Goal: Task Accomplishment & Management: Manage account settings

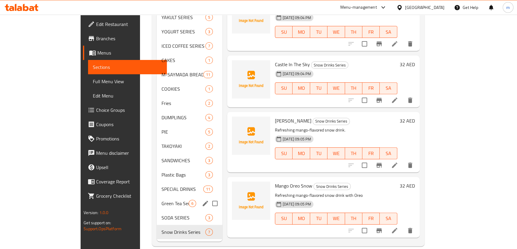
scroll to position [274, 0]
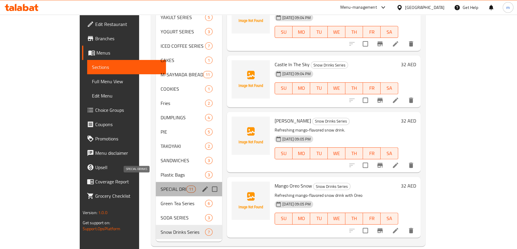
click at [161, 186] on span "SPECIAL DRINKS" at bounding box center [173, 189] width 25 height 7
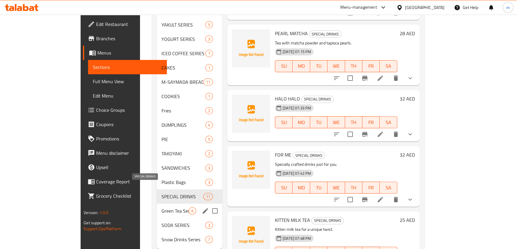
scroll to position [274, 0]
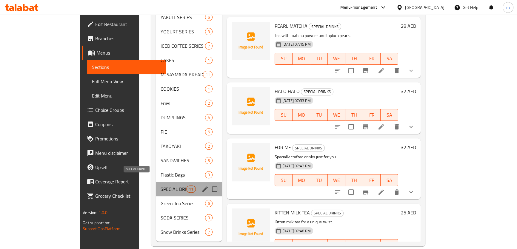
click at [161, 186] on span "SPECIAL DRINKS" at bounding box center [173, 189] width 25 height 7
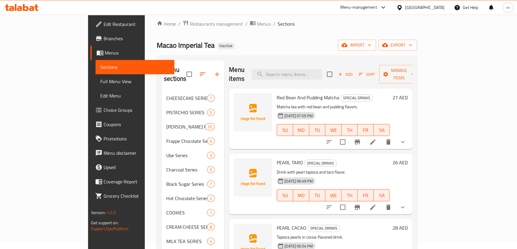
scroll to position [0, 0]
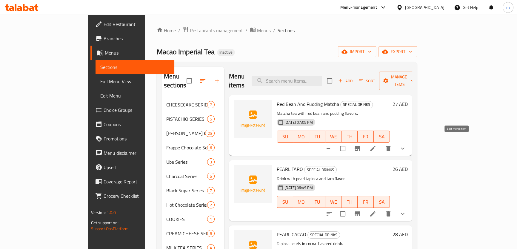
click at [377, 145] on icon at bounding box center [373, 148] width 7 height 7
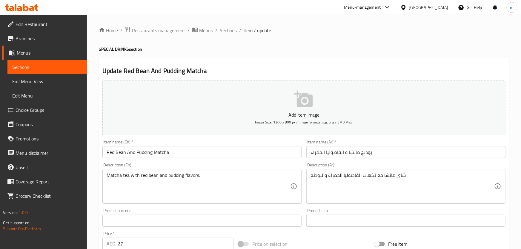
type input "سينكرز إضافيه:"
type input "0"
type input "حدد الحجم"
type input "1"
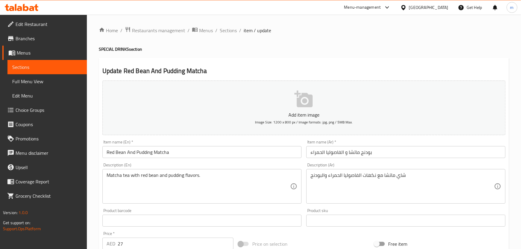
type input "1"
type input "مستوى الثلج"
type input "1"
type input "مستوى السكر"
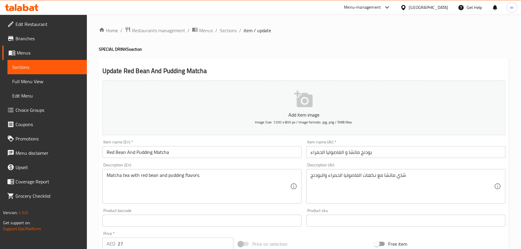
type input "1"
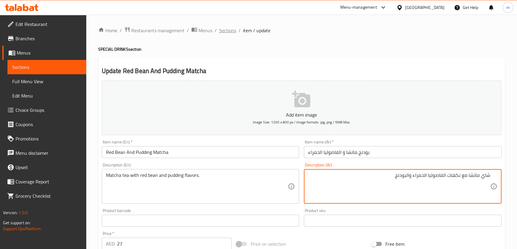
click at [221, 30] on span "Sections" at bounding box center [227, 30] width 17 height 7
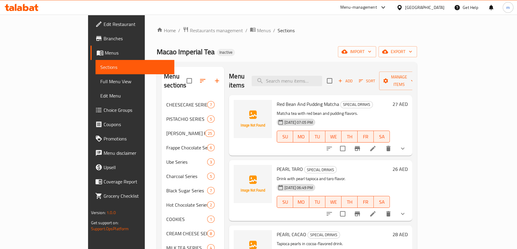
click at [377, 211] on icon at bounding box center [373, 214] width 7 height 7
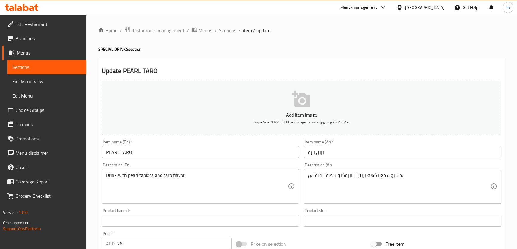
click at [309, 156] on input "بيرل تارو" at bounding box center [403, 152] width 198 height 12
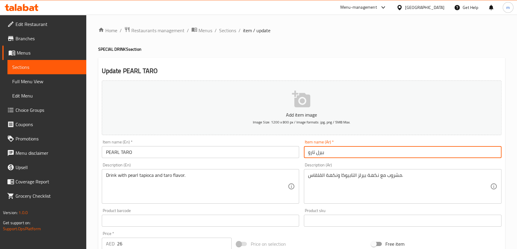
click at [309, 158] on input "بيرل تارو" at bounding box center [403, 152] width 198 height 12
click at [311, 156] on input "بيرل تارو" at bounding box center [403, 152] width 198 height 12
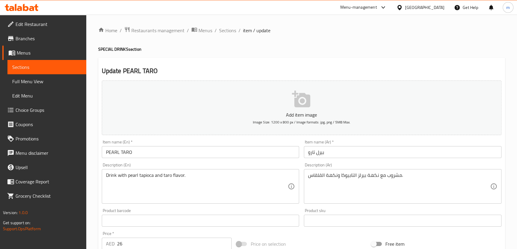
drag, startPoint x: 307, startPoint y: 178, endPoint x: 318, endPoint y: 178, distance: 10.5
click at [318, 178] on div "مشروب مع نكهة بيرلز التابيوكا ونكهة القلقاس. Description (Ar)" at bounding box center [403, 186] width 198 height 35
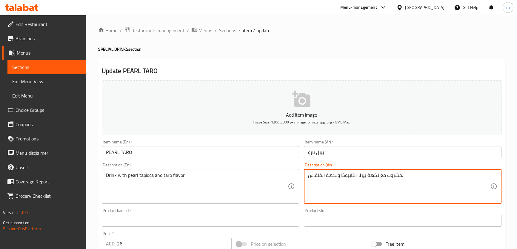
drag, startPoint x: 321, startPoint y: 177, endPoint x: 304, endPoint y: 177, distance: 16.7
click at [304, 177] on div "مشروب مع نكهة بيرلز التابيوكا ونكهة القلقاس. Description (Ar)" at bounding box center [403, 186] width 198 height 35
paste textarea "تارو"
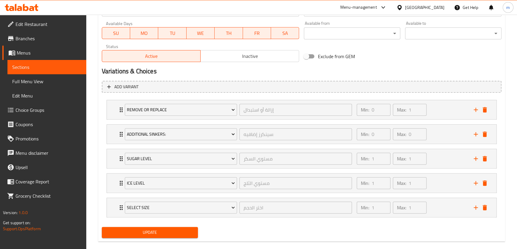
scroll to position [280, 0]
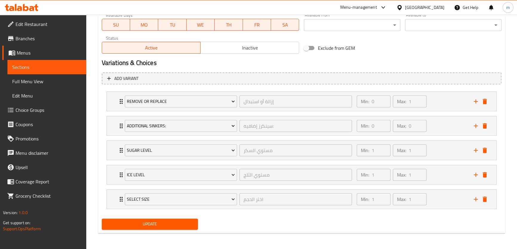
type textarea "مشروب مع نكهة بيرلز التابيوكا ونكهة التارو."
drag, startPoint x: 163, startPoint y: 227, endPoint x: 203, endPoint y: 207, distance: 45.3
click at [164, 227] on span "Update" at bounding box center [150, 224] width 87 height 7
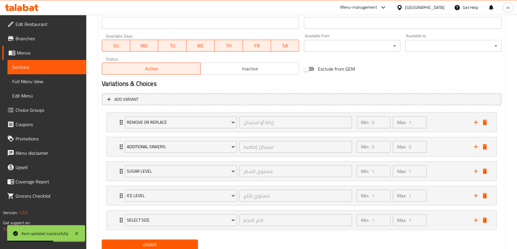
scroll to position [198, 0]
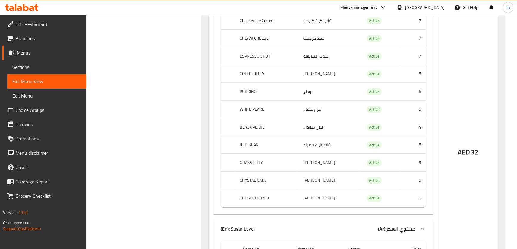
scroll to position [3072, 0]
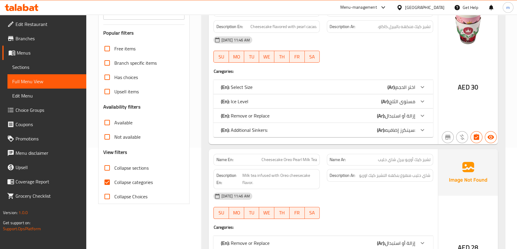
scroll to position [108, 0]
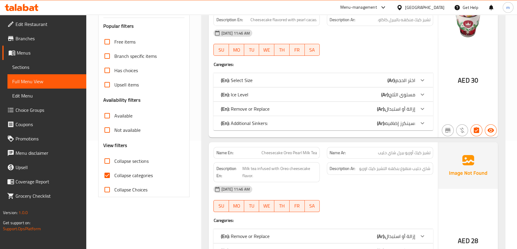
drag, startPoint x: 125, startPoint y: 157, endPoint x: 107, endPoint y: 160, distance: 18.7
click at [125, 158] on span "Collapse sections" at bounding box center [131, 161] width 34 height 7
click at [114, 157] on input "Collapse sections" at bounding box center [107, 161] width 14 height 14
checkbox input "true"
click at [133, 176] on span "Collapse categories" at bounding box center [133, 175] width 39 height 7
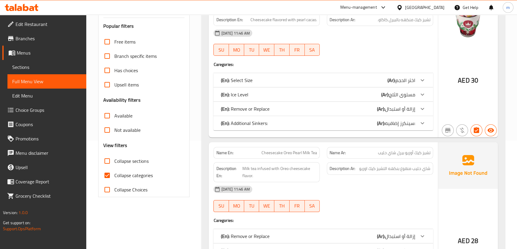
click at [114, 176] on input "Collapse categories" at bounding box center [107, 175] width 14 height 14
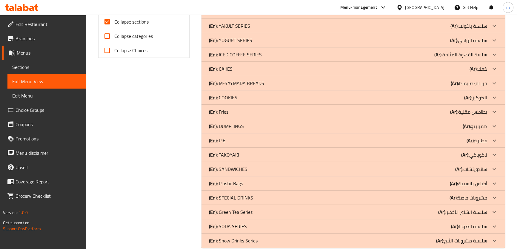
scroll to position [258, 0]
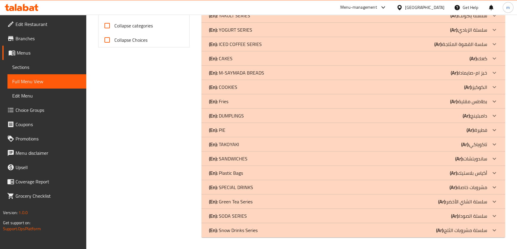
click at [268, 188] on div "(En): SPECIAL DRINKS (Ar): مشروبات خاصة" at bounding box center [348, 187] width 278 height 7
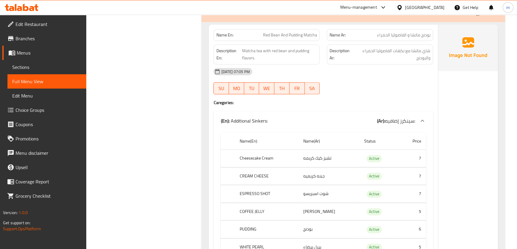
scroll to position [448, 0]
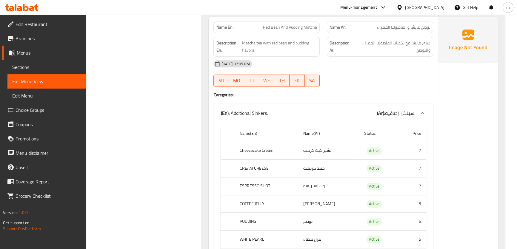
click at [306, 29] on span "Red Bean And Pudding Matcha" at bounding box center [290, 27] width 54 height 6
copy span "Red Bean And Pudding Matcha"
drag, startPoint x: 278, startPoint y: 152, endPoint x: 264, endPoint y: 154, distance: 13.8
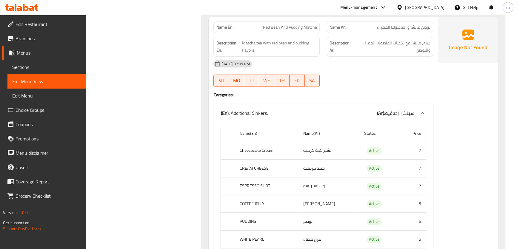
click at [278, 152] on th "Cheesecake Cream" at bounding box center [267, 151] width 64 height 18
click at [263, 168] on th "CREAM CHEESE" at bounding box center [267, 169] width 64 height 18
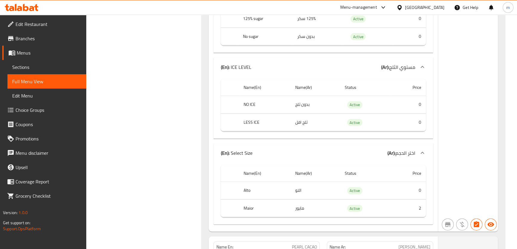
scroll to position [1834, 0]
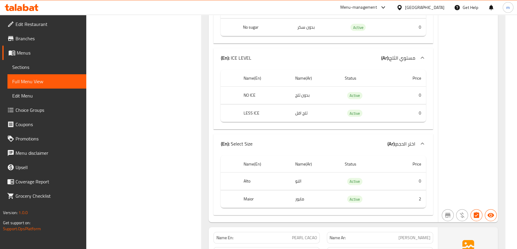
drag, startPoint x: 418, startPoint y: 119, endPoint x: 421, endPoint y: 22, distance: 97.4
click at [418, 137] on div at bounding box center [423, 144] width 14 height 14
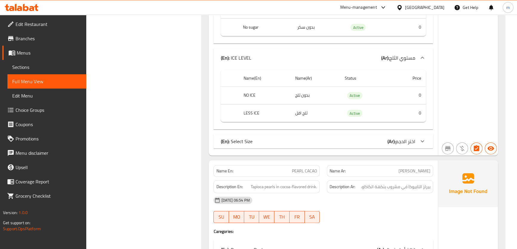
click at [420, 54] on icon at bounding box center [422, 57] width 7 height 7
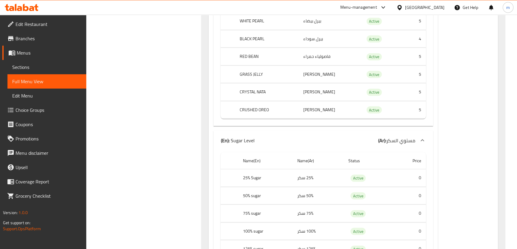
scroll to position [1589, 0]
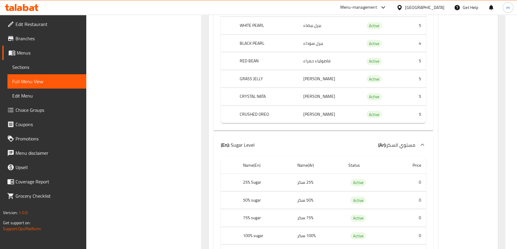
click at [423, 138] on div at bounding box center [423, 145] width 14 height 14
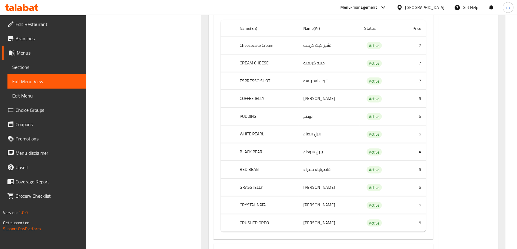
scroll to position [1372, 0]
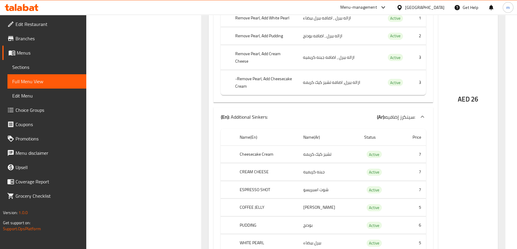
click at [422, 113] on icon at bounding box center [422, 116] width 7 height 7
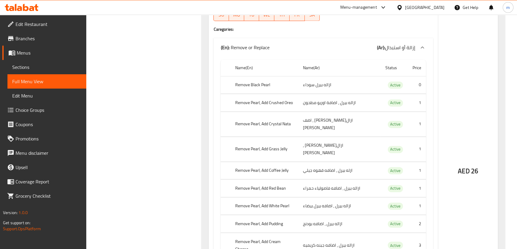
scroll to position [1182, 0]
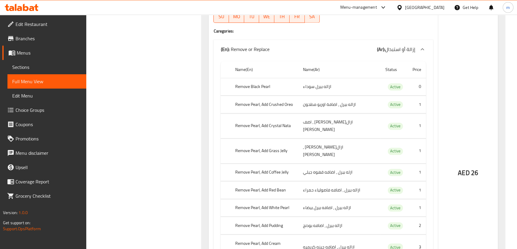
click at [424, 50] on icon at bounding box center [423, 49] width 4 height 2
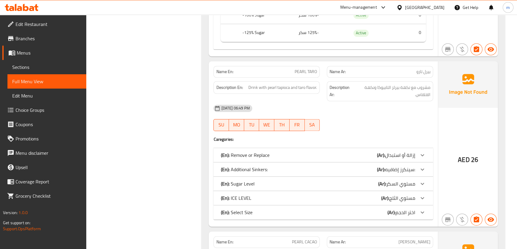
scroll to position [1073, 0]
click at [315, 74] on span "PEARL TARO" at bounding box center [306, 72] width 22 height 6
drag, startPoint x: 296, startPoint y: 70, endPoint x: 314, endPoint y: 71, distance: 17.9
click at [314, 71] on span "PEARL TARO" at bounding box center [306, 72] width 22 height 6
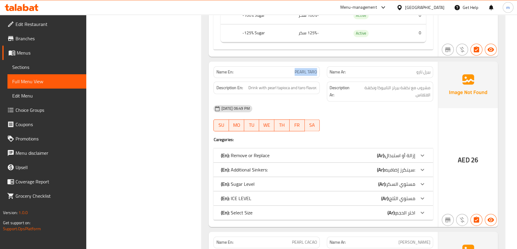
drag, startPoint x: 293, startPoint y: 73, endPoint x: 317, endPoint y: 74, distance: 23.3
click at [317, 74] on p "Name En: PEARL TARO" at bounding box center [266, 72] width 101 height 6
copy span "PEARL TARO"
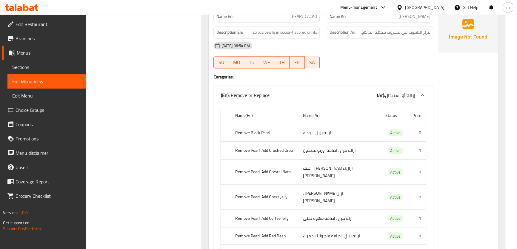
scroll to position [1291, 0]
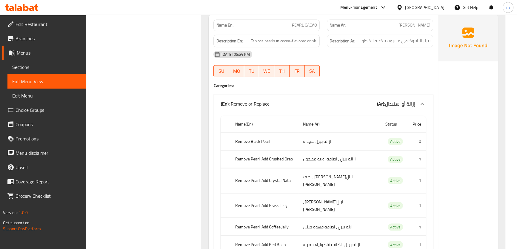
click at [419, 104] on icon at bounding box center [422, 103] width 7 height 7
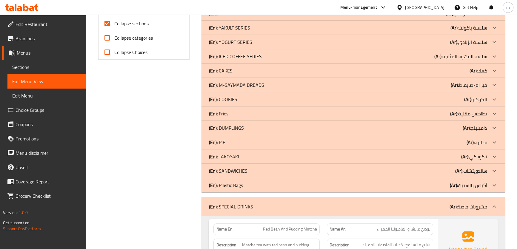
scroll to position [177, 0]
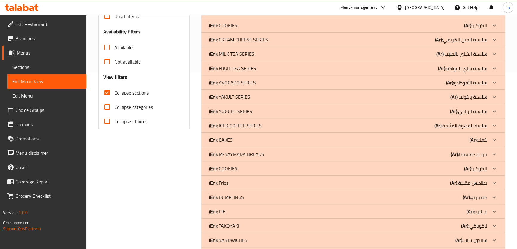
click at [135, 107] on span "Collapse categories" at bounding box center [133, 107] width 39 height 7
click at [114, 107] on input "Collapse categories" at bounding box center [107, 107] width 14 height 14
checkbox input "true"
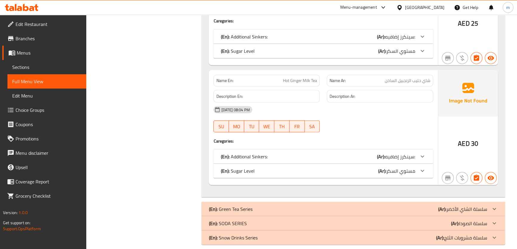
scroll to position [1799, 0]
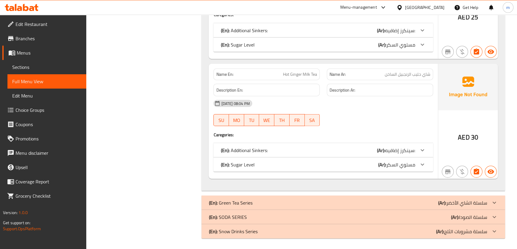
drag, startPoint x: 411, startPoint y: 203, endPoint x: 413, endPoint y: 196, distance: 7.7
click at [411, 203] on div "(En): Green Tea Series (Ar): سلسلة الشاي الأخضر" at bounding box center [348, 203] width 278 height 7
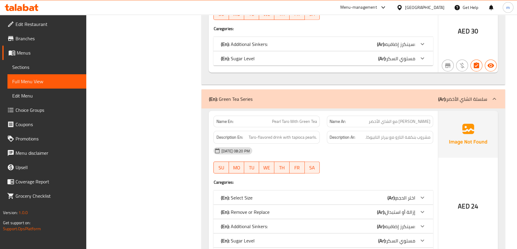
scroll to position [1935, 0]
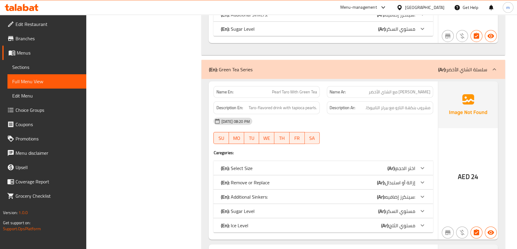
drag, startPoint x: 386, startPoint y: 73, endPoint x: 373, endPoint y: 83, distance: 16.8
click at [386, 73] on div "(En): Green Tea Series (Ar): سلسلة الشاي الأخضر" at bounding box center [354, 69] width 304 height 19
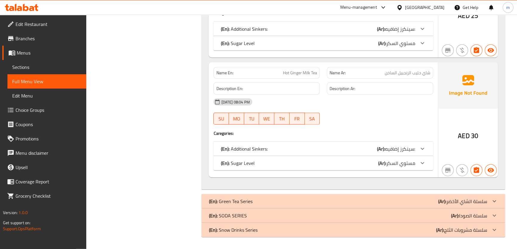
scroll to position [1799, 0]
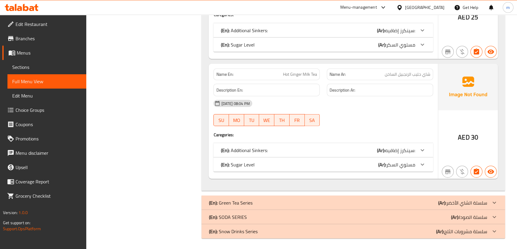
click at [403, 214] on div "(En): SODA SERIES (Ar): سلسلة الصودا" at bounding box center [348, 217] width 278 height 7
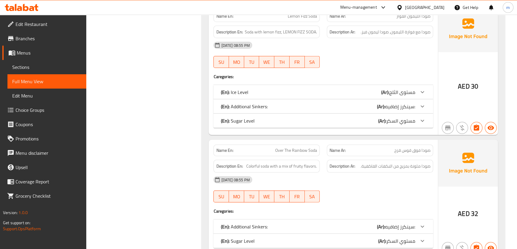
scroll to position [2219, 0]
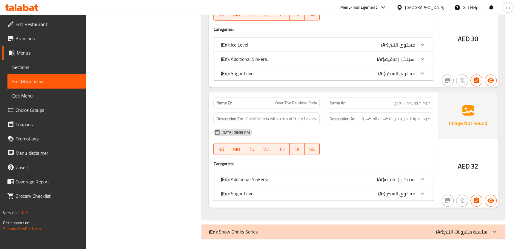
click at [295, 229] on div "(En): Snow Drinks Series (Ar): سلسلة مشروبات الثلج" at bounding box center [348, 232] width 278 height 7
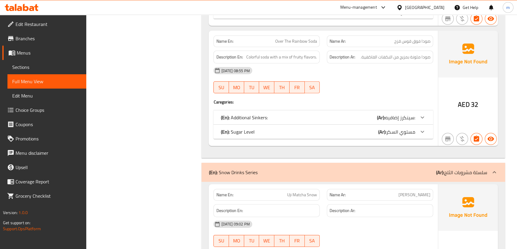
scroll to position [2220, 0]
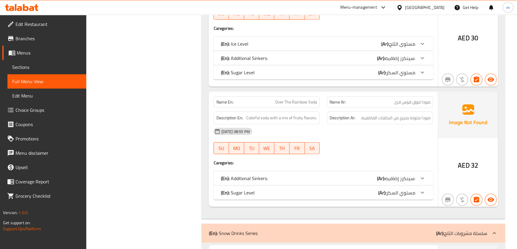
drag, startPoint x: 410, startPoint y: 233, endPoint x: 343, endPoint y: 150, distance: 106.8
click at [410, 233] on div "(En): Snow Drinks Series (Ar): سلسلة مشروبات الثلج" at bounding box center [348, 233] width 278 height 7
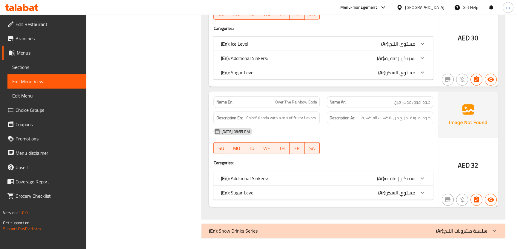
scroll to position [1976, 0]
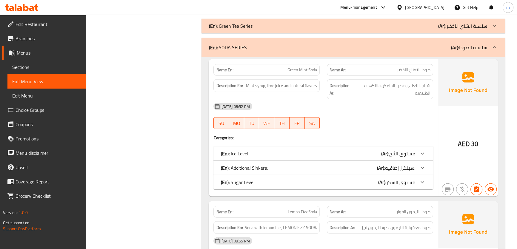
click at [424, 25] on div "(En): Green Tea Series (Ar): سلسلة الشاي الأخضر" at bounding box center [348, 25] width 278 height 7
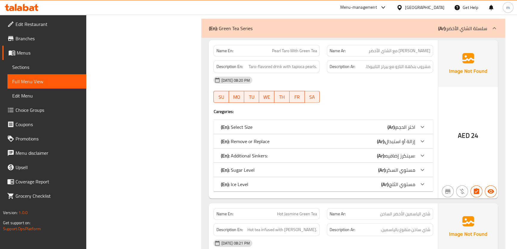
click at [366, 127] on div "(En): Select Size (Ar): اختر الحجم" at bounding box center [318, 127] width 194 height 7
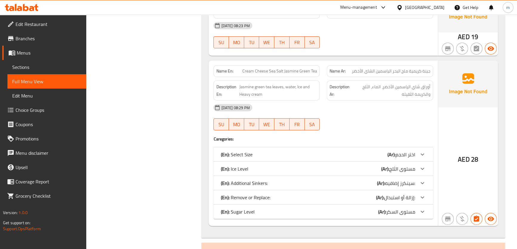
scroll to position [2546, 0]
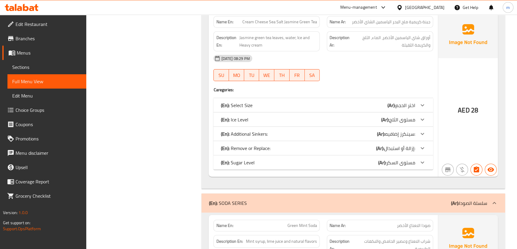
click at [369, 105] on div "(En): Select Size (Ar): اختر الحجم" at bounding box center [318, 105] width 194 height 7
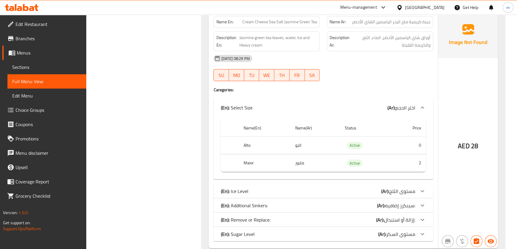
scroll to position [2682, 0]
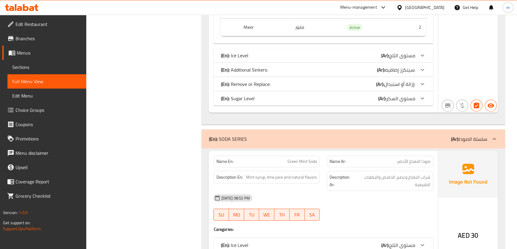
click at [344, 59] on div "(En): Ice Level (Ar): مستوى الثلج" at bounding box center [324, 55] width 220 height 14
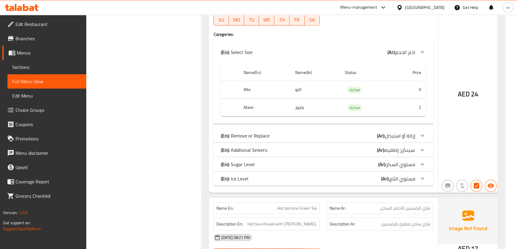
scroll to position [2057, 0]
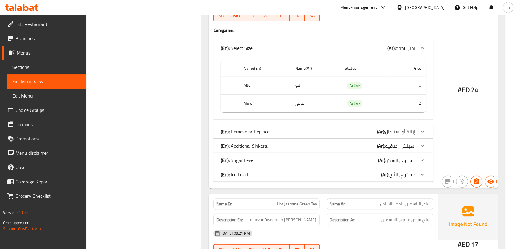
drag, startPoint x: 371, startPoint y: 172, endPoint x: 30, endPoint y: 182, distance: 340.7
click at [371, 172] on div "(En): Ice Level (Ar): مستوي الثلج" at bounding box center [318, 174] width 194 height 7
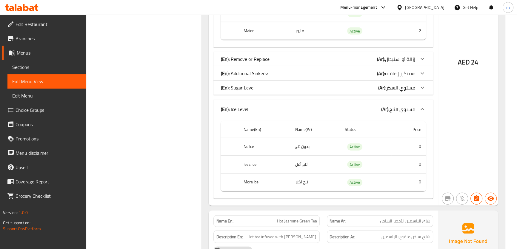
scroll to position [2139, 0]
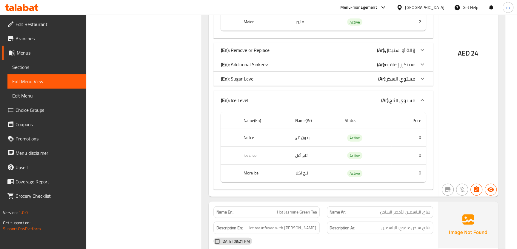
click at [308, 118] on th "Name(Ar)" at bounding box center [315, 120] width 50 height 17
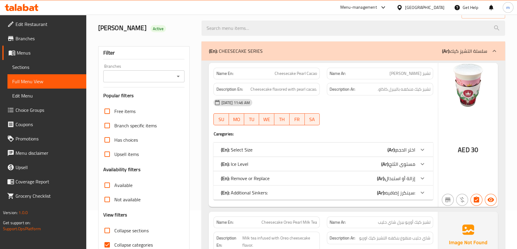
scroll to position [108, 0]
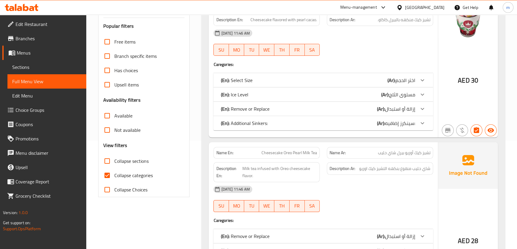
click at [140, 163] on span "Collapse sections" at bounding box center [131, 161] width 34 height 7
click at [114, 163] on input "Collapse sections" at bounding box center [107, 161] width 14 height 14
checkbox input "true"
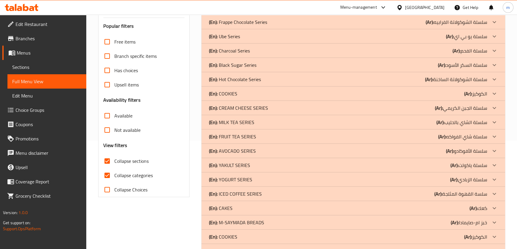
click at [122, 177] on span "Collapse categories" at bounding box center [133, 175] width 39 height 7
click at [114, 177] on input "Collapse categories" at bounding box center [107, 175] width 14 height 14
checkbox input "false"
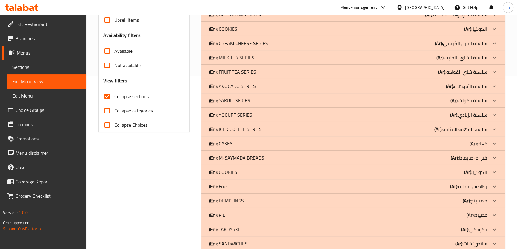
scroll to position [258, 0]
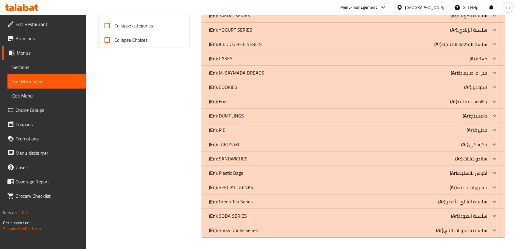
click at [469, 231] on p "(Ar): سلسلة مشروبات الثلج" at bounding box center [461, 230] width 51 height 7
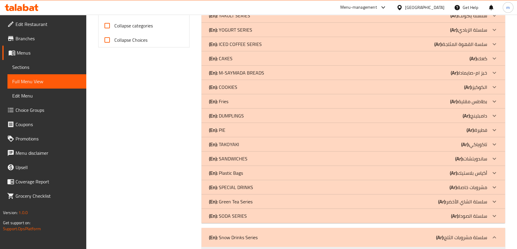
click at [426, 214] on div "(En): SODA SERIES (Ar): سلسلة الصودا" at bounding box center [348, 216] width 278 height 7
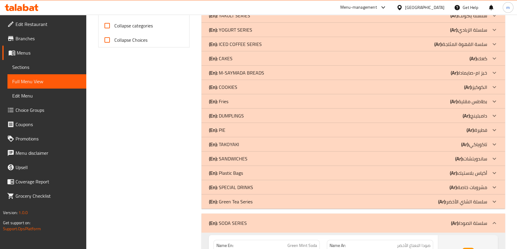
click at [423, 203] on div "(En): Green Tea Series (Ar): سلسلة الشاي الأخضر" at bounding box center [348, 201] width 278 height 7
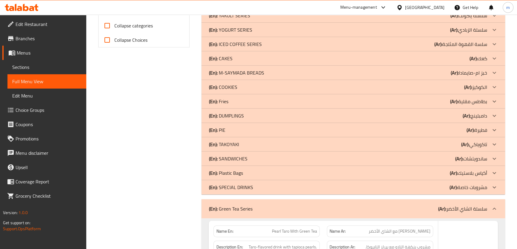
click at [431, 190] on div "(En): SPECIAL DRINKS (Ar): مشروبات خاصة" at bounding box center [348, 187] width 278 height 7
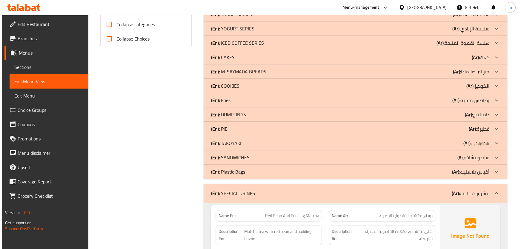
scroll to position [0, 0]
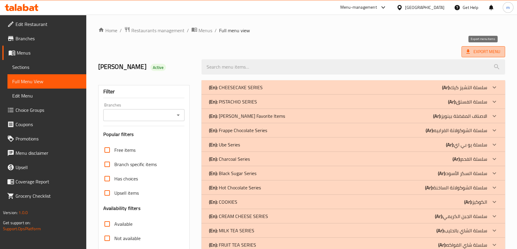
click at [472, 52] on span "Export Menu" at bounding box center [484, 51] width 34 height 7
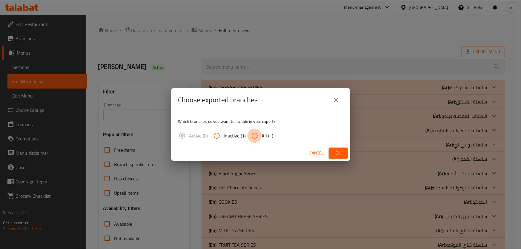
click at [255, 133] on input "All (1)" at bounding box center [255, 136] width 14 height 14
radio input "true"
click at [344, 155] on button "Ok" at bounding box center [338, 153] width 19 height 11
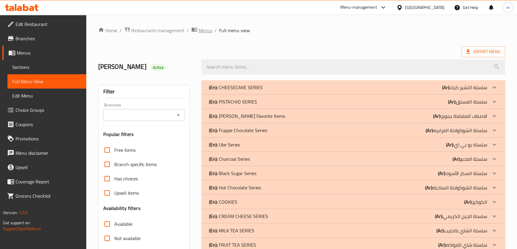
click at [204, 32] on span "Menus" at bounding box center [206, 30] width 14 height 7
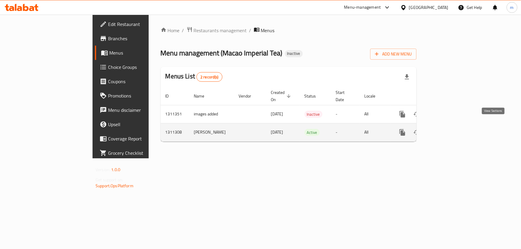
click at [453, 126] on link "enhanced table" at bounding box center [446, 132] width 14 height 14
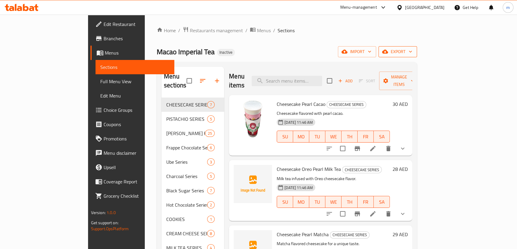
click at [413, 54] on span "export" at bounding box center [398, 51] width 29 height 7
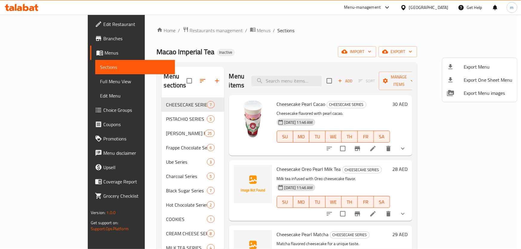
click at [401, 59] on div at bounding box center [260, 124] width 521 height 249
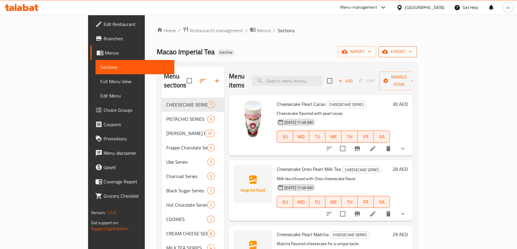
click at [417, 51] on button "export" at bounding box center [398, 51] width 39 height 11
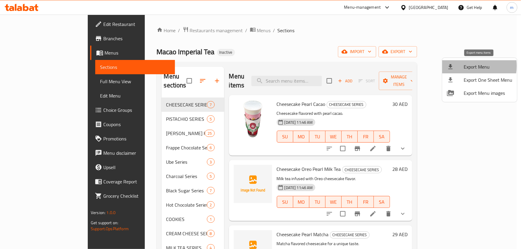
click at [466, 66] on span "Export Menu" at bounding box center [488, 66] width 49 height 7
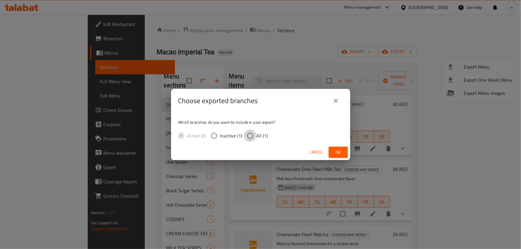
click at [251, 136] on input "All (1)" at bounding box center [250, 136] width 13 height 13
radio input "true"
click at [336, 149] on span "Ok" at bounding box center [339, 152] width 10 height 7
